Goal: Transaction & Acquisition: Subscribe to service/newsletter

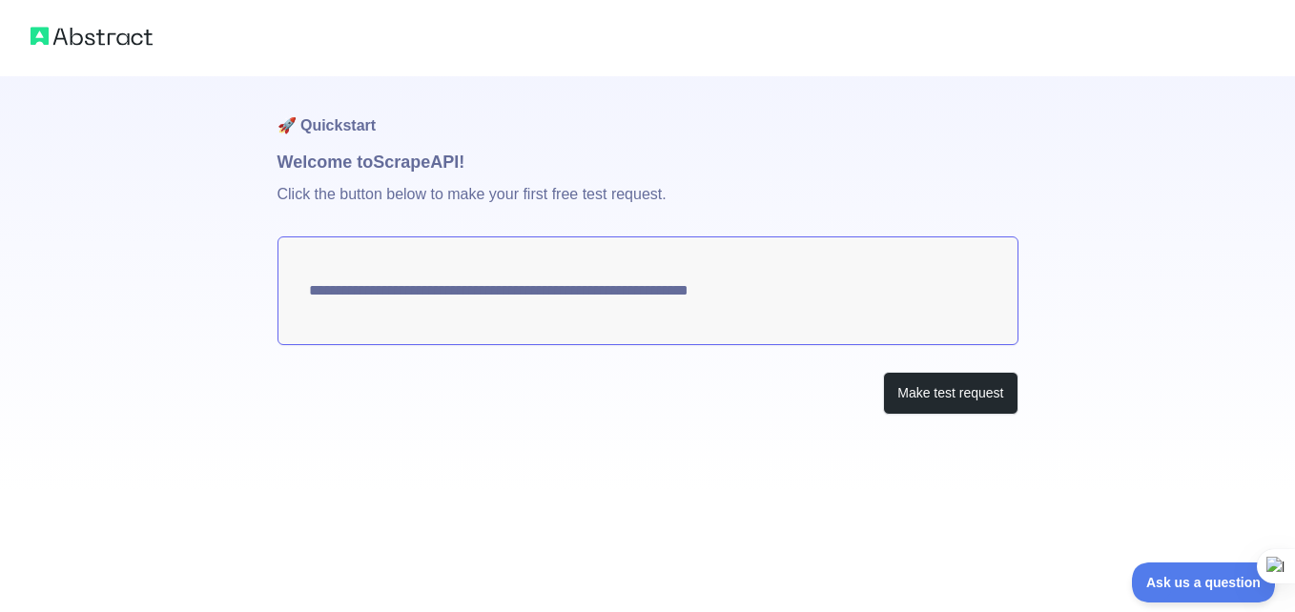
click at [576, 269] on textarea "**********" at bounding box center [647, 290] width 741 height 109
click at [956, 397] on button "Make test request" at bounding box center [950, 393] width 134 height 43
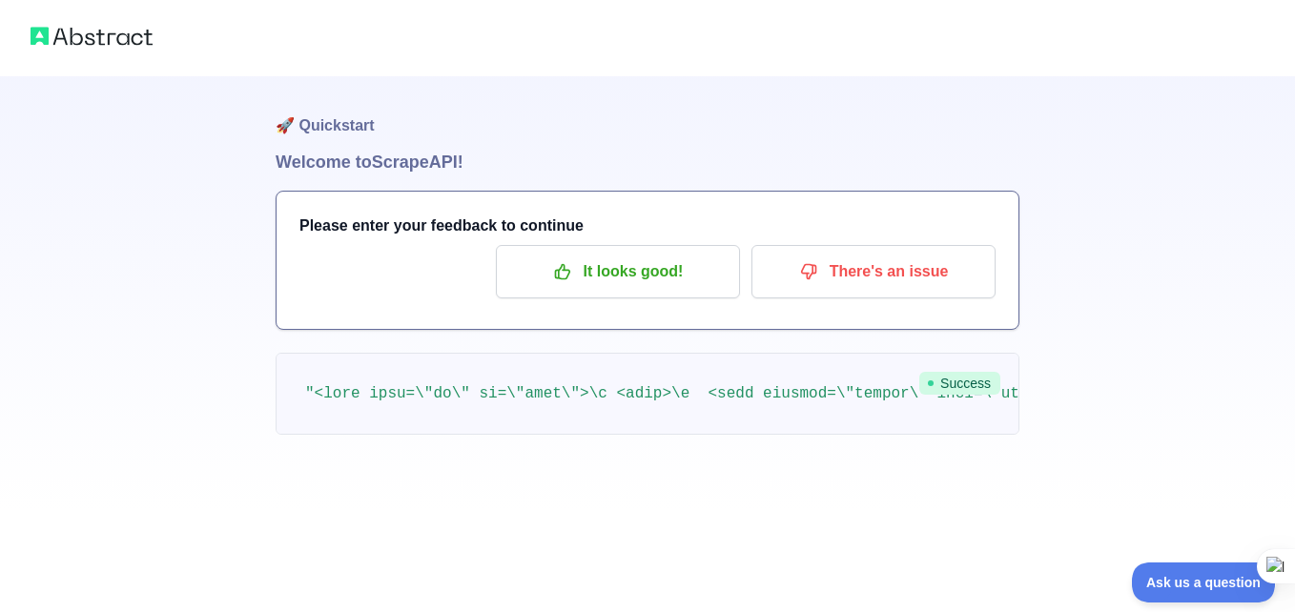
click at [1124, 509] on div "🚀 Quickstart Welcome to Scrape API! Please enter your feedback to continue It l…" at bounding box center [647, 255] width 1295 height 511
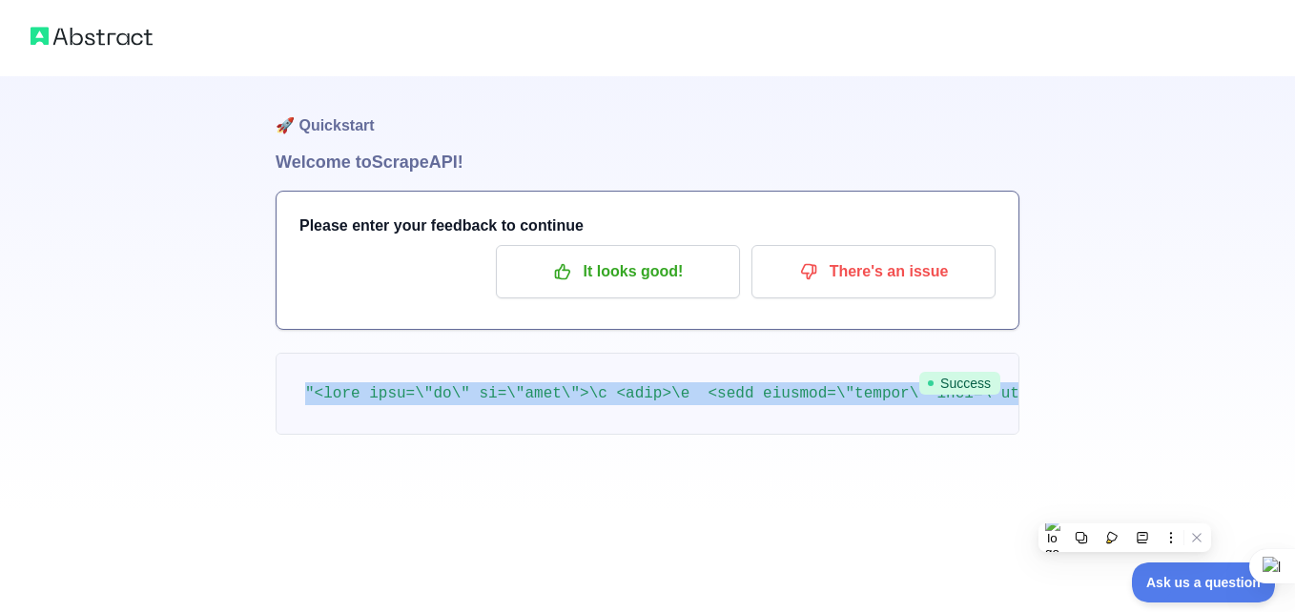
click at [1124, 509] on div "🚀 Quickstart Welcome to Scrape API! Please enter your feedback to continue It l…" at bounding box center [647, 255] width 1295 height 511
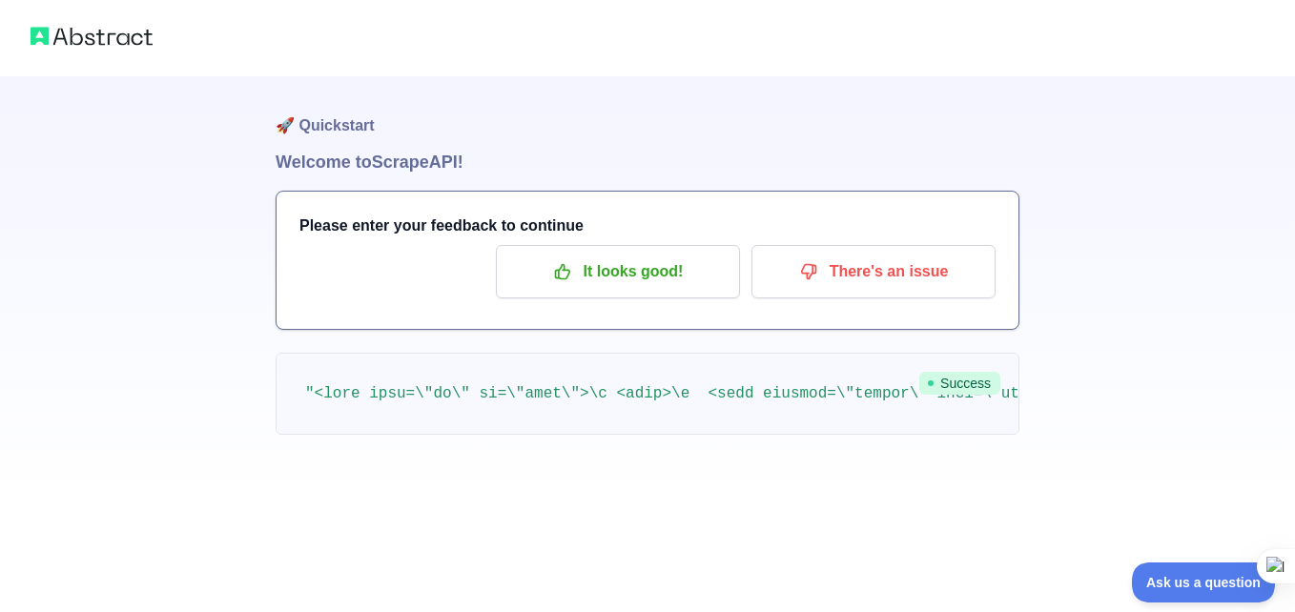
drag, startPoint x: 1124, startPoint y: 509, endPoint x: 1028, endPoint y: 359, distance: 178.0
click at [1028, 359] on div "🚀 Quickstart Welcome to Scrape API! Please enter your feedback to continue It l…" at bounding box center [647, 255] width 1295 height 511
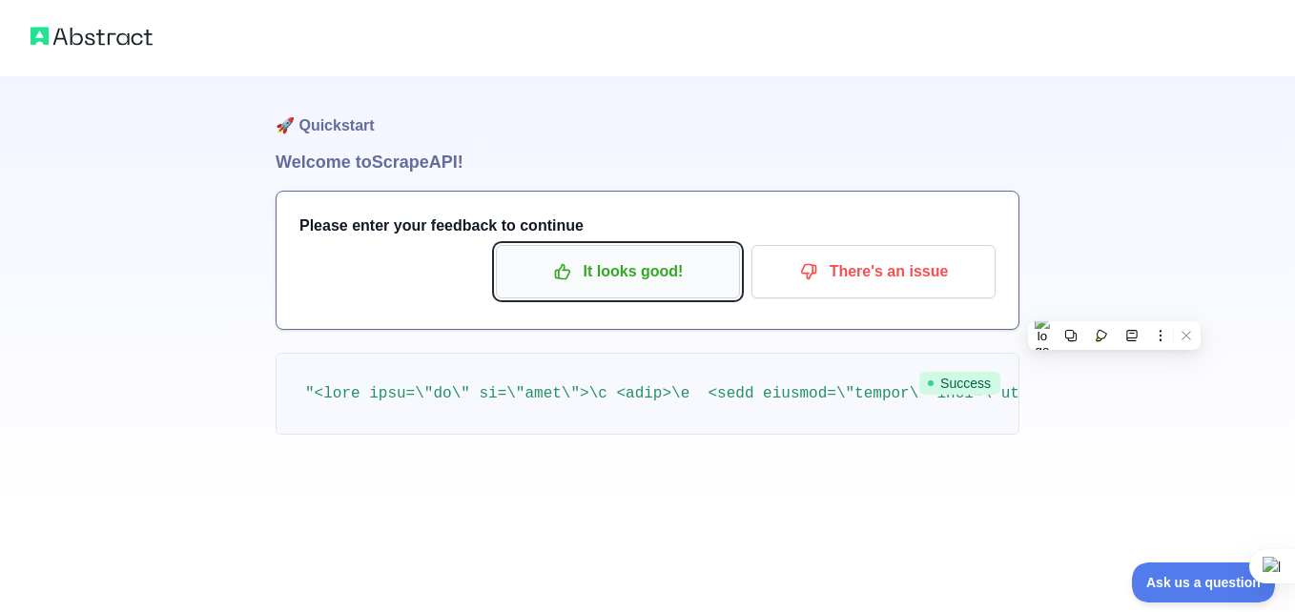
click at [633, 254] on button "It looks good!" at bounding box center [618, 271] width 244 height 53
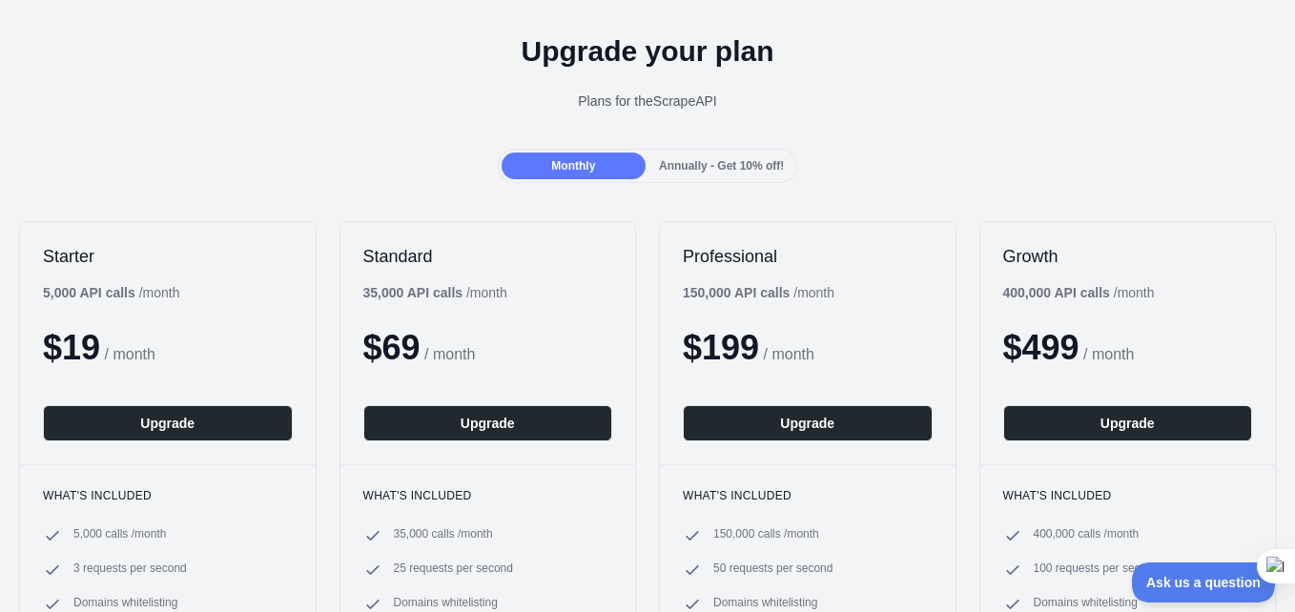
scroll to position [58, 0]
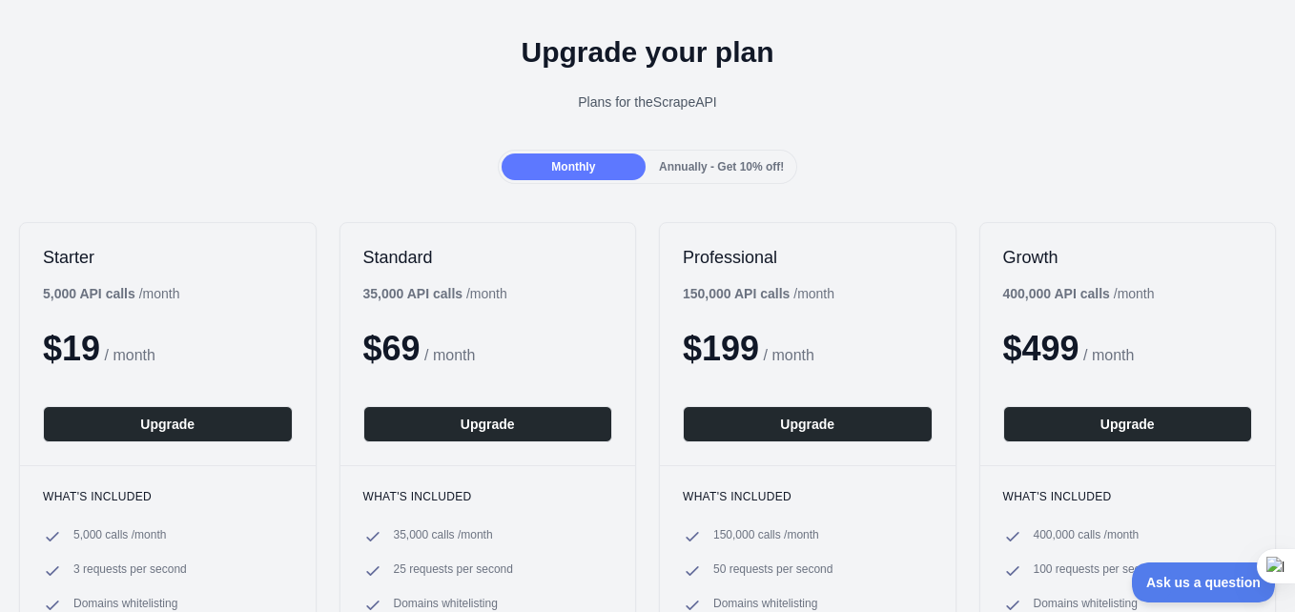
click at [480, 317] on div "Standard 35,000 API calls / month $ 69 / month Upgrade" at bounding box center [488, 344] width 296 height 242
click at [752, 51] on h1 "Upgrade your plan" at bounding box center [647, 52] width 1264 height 34
